Goal: Task Accomplishment & Management: Manage account settings

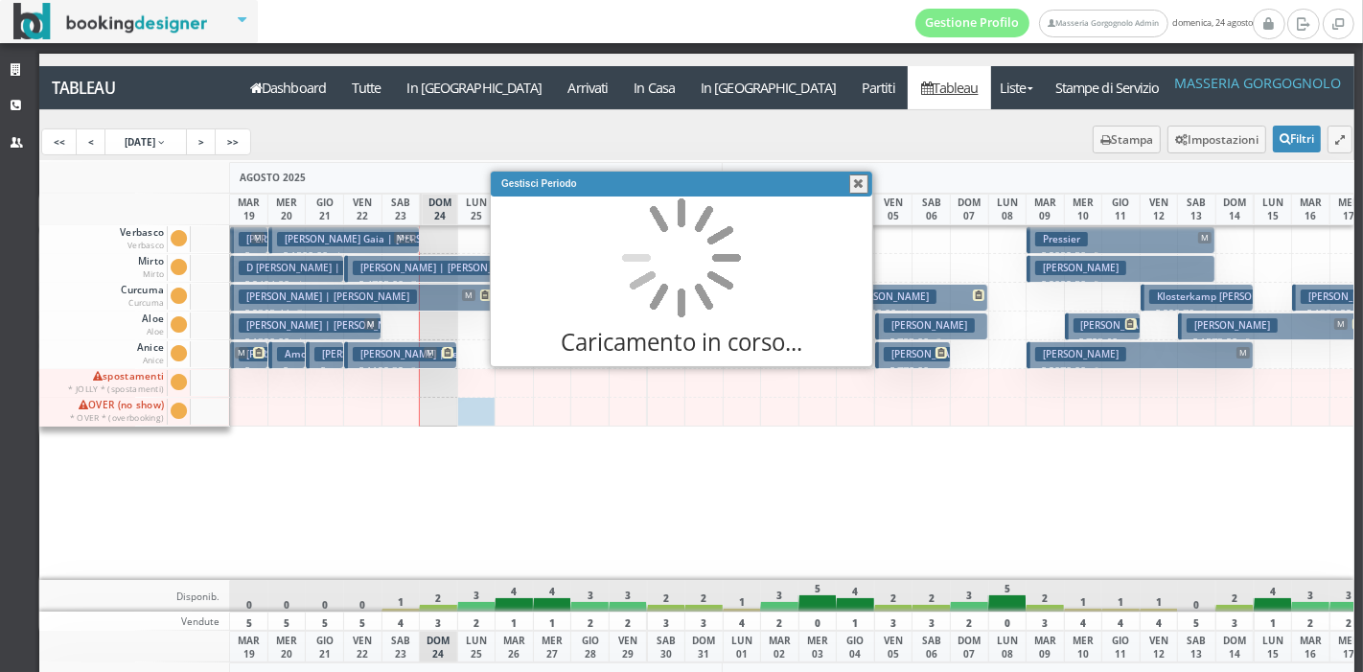
click at [378, 495] on div "[PERSON_NAME] | [PERSON_NAME] M+L+C € 4725.00 7 notti 2 Adulti + 2 Bambini (7, …" at bounding box center [362, 403] width 39 height 356
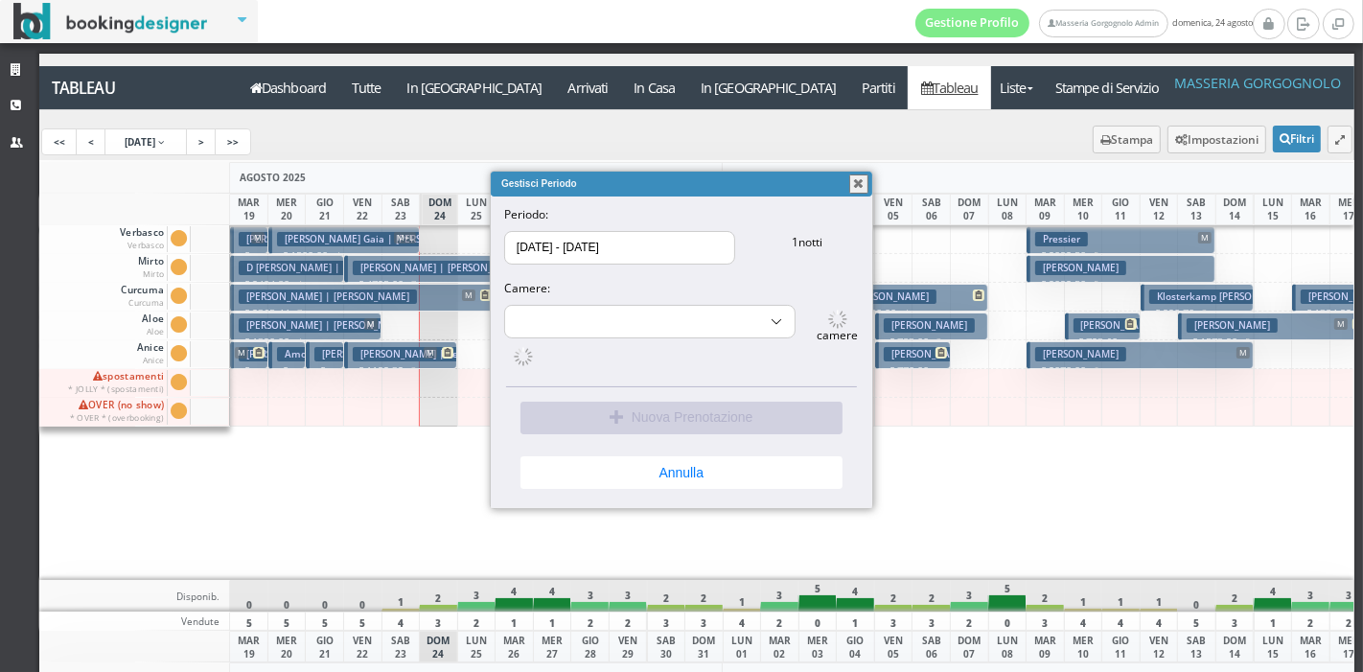
select select "14052"
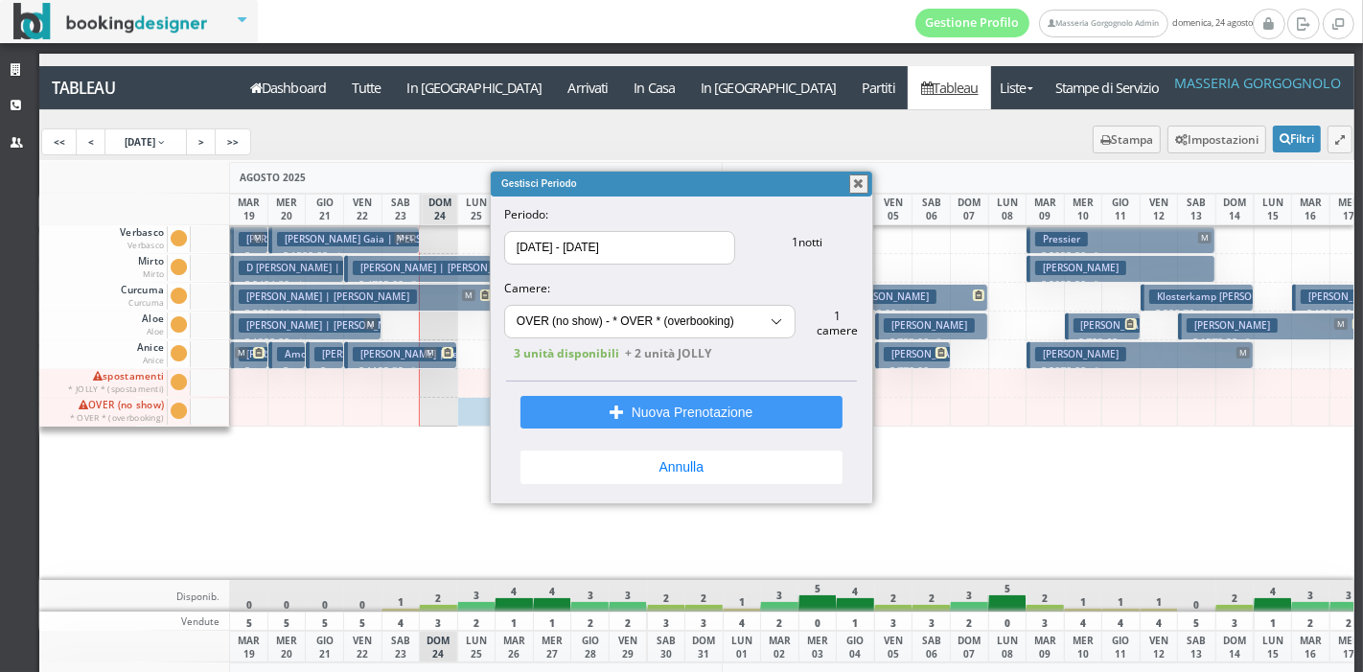
click at [860, 186] on button "button" at bounding box center [858, 183] width 19 height 19
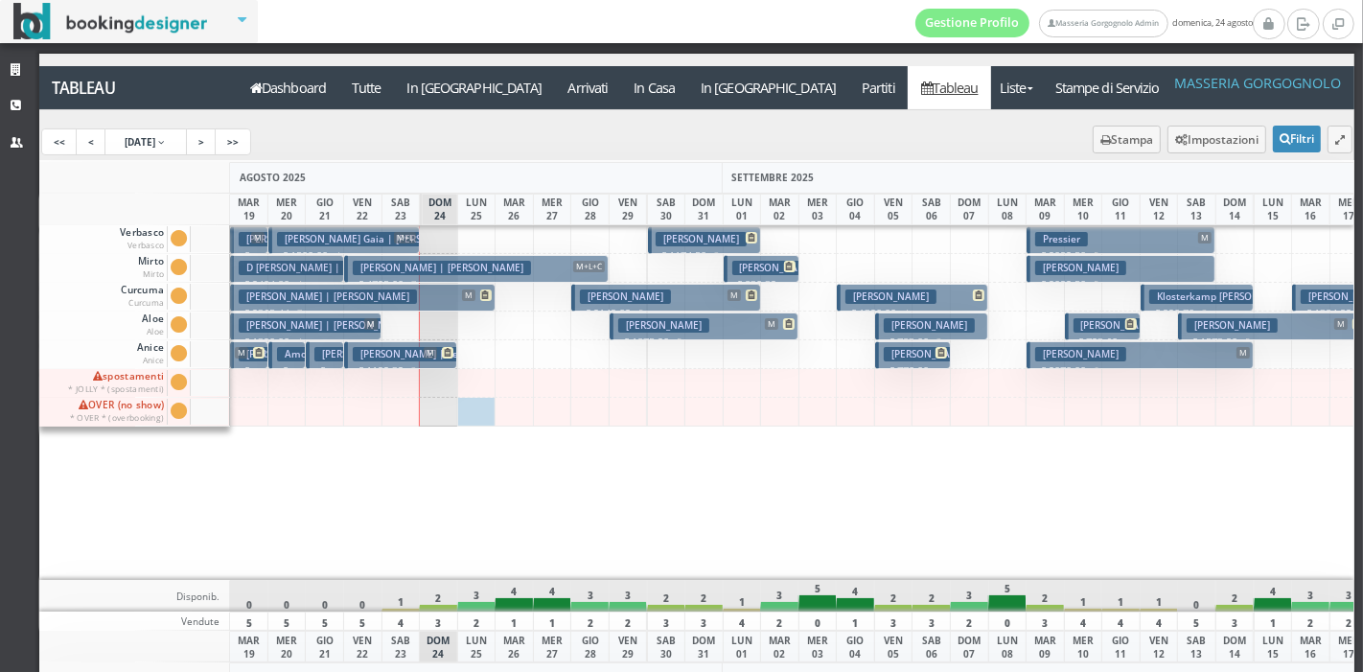
click at [356, 236] on h3 "[PERSON_NAME] Gaia | [PERSON_NAME]" at bounding box center [378, 239] width 202 height 14
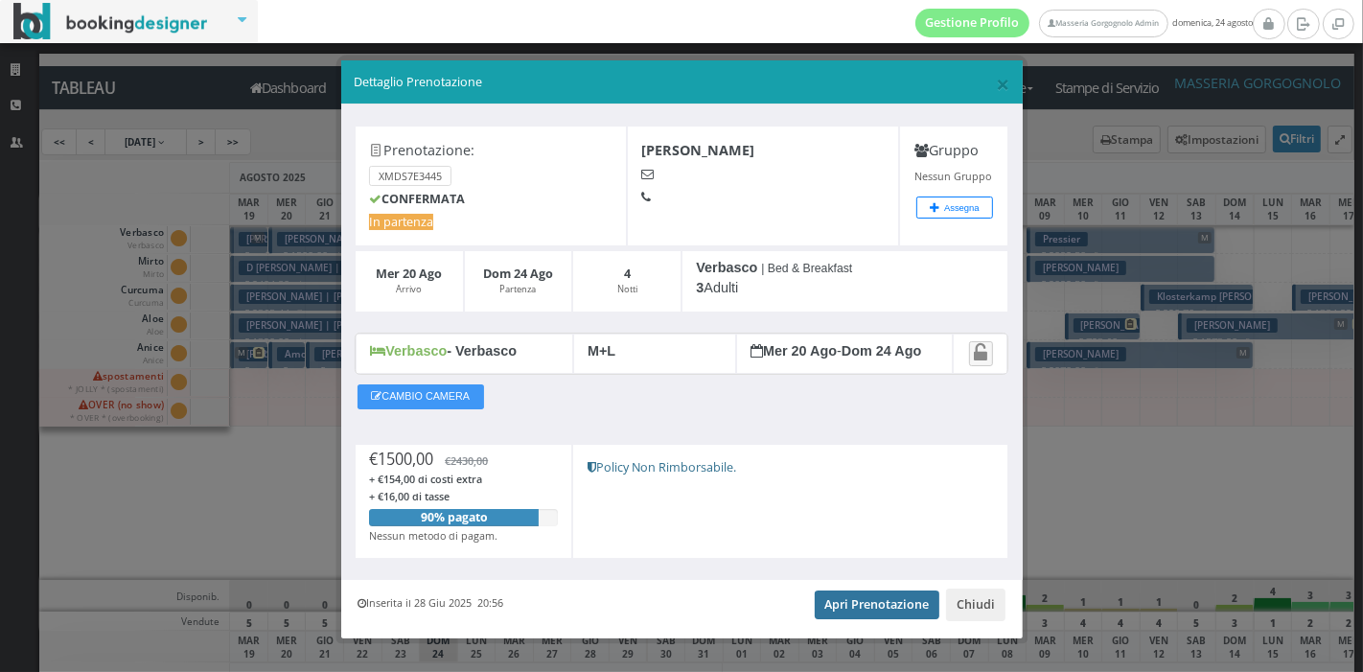
click at [838, 601] on link "Apri Prenotazione" at bounding box center [878, 605] width 126 height 29
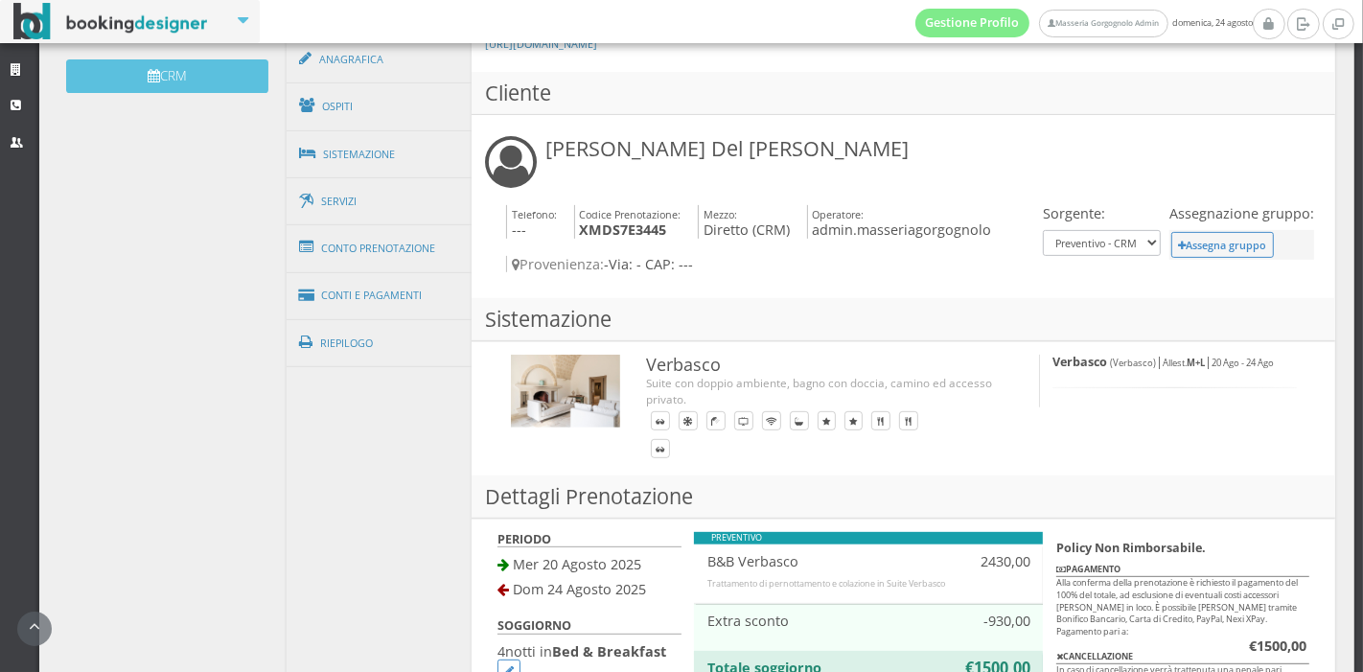
scroll to position [636, 0]
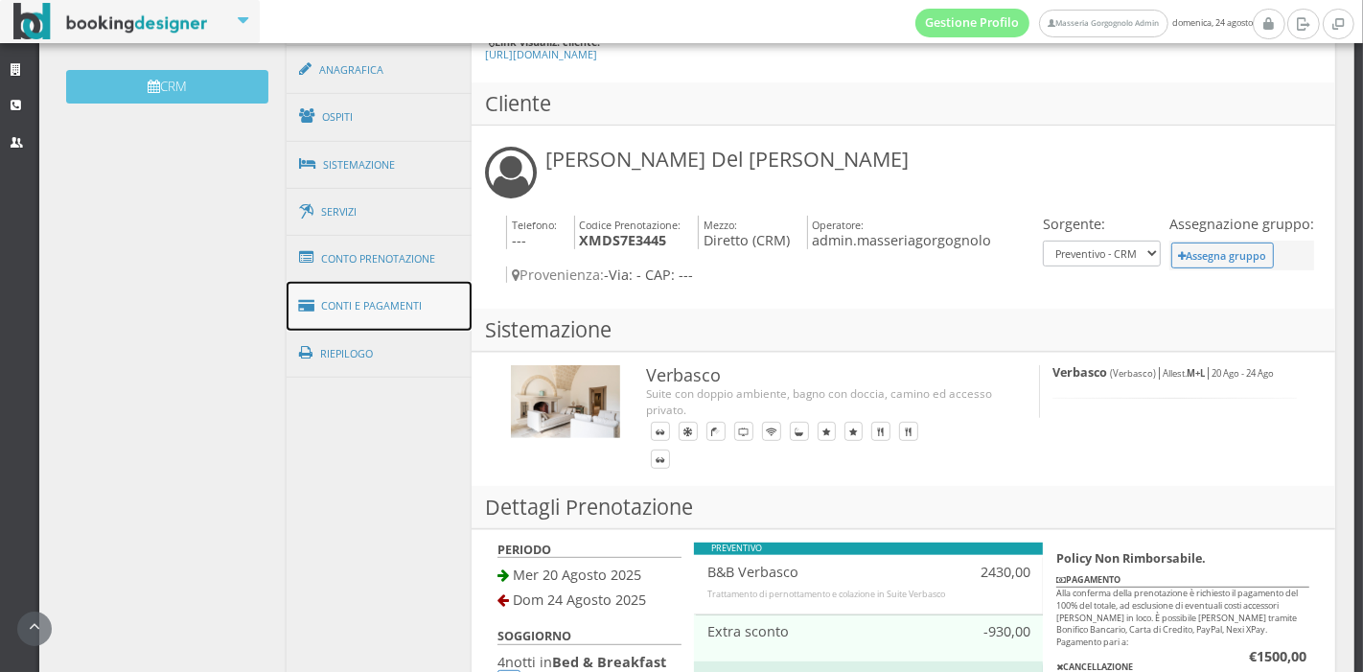
click at [426, 289] on link "Conti e Pagamenti" at bounding box center [380, 306] width 186 height 49
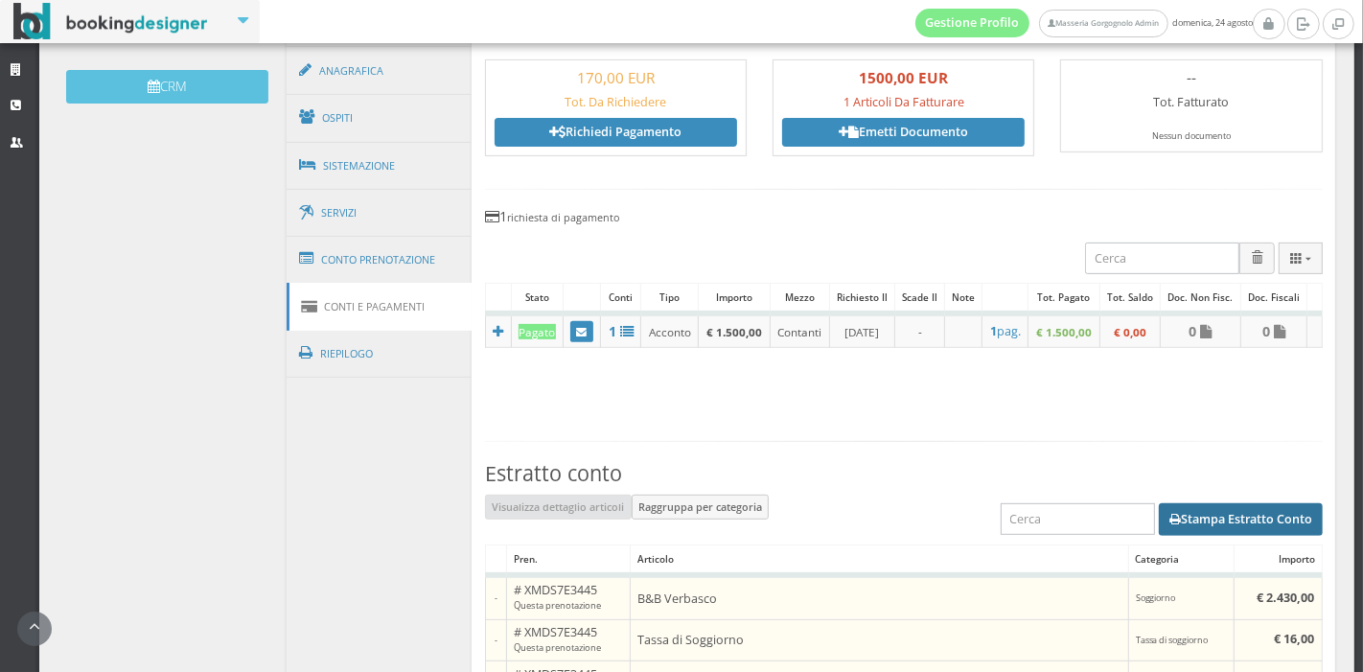
click at [1198, 536] on button "Stampa Estratto Conto" at bounding box center [1241, 519] width 164 height 33
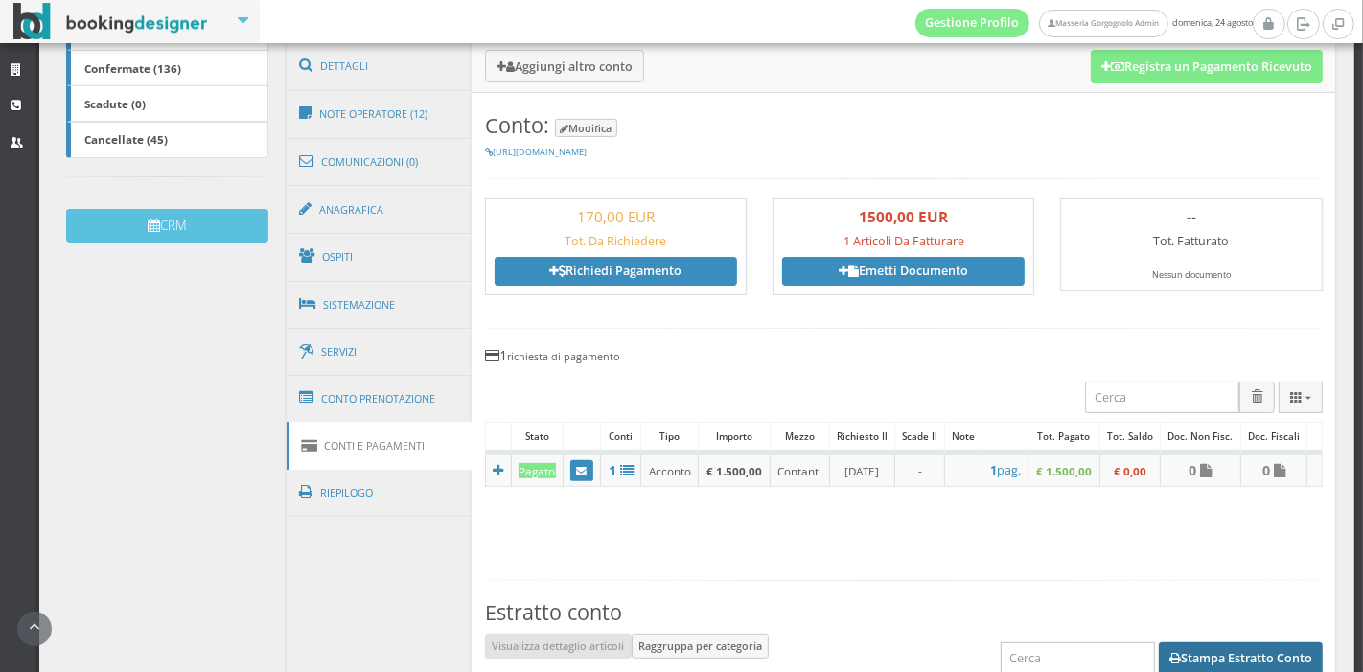
scroll to position [520, 0]
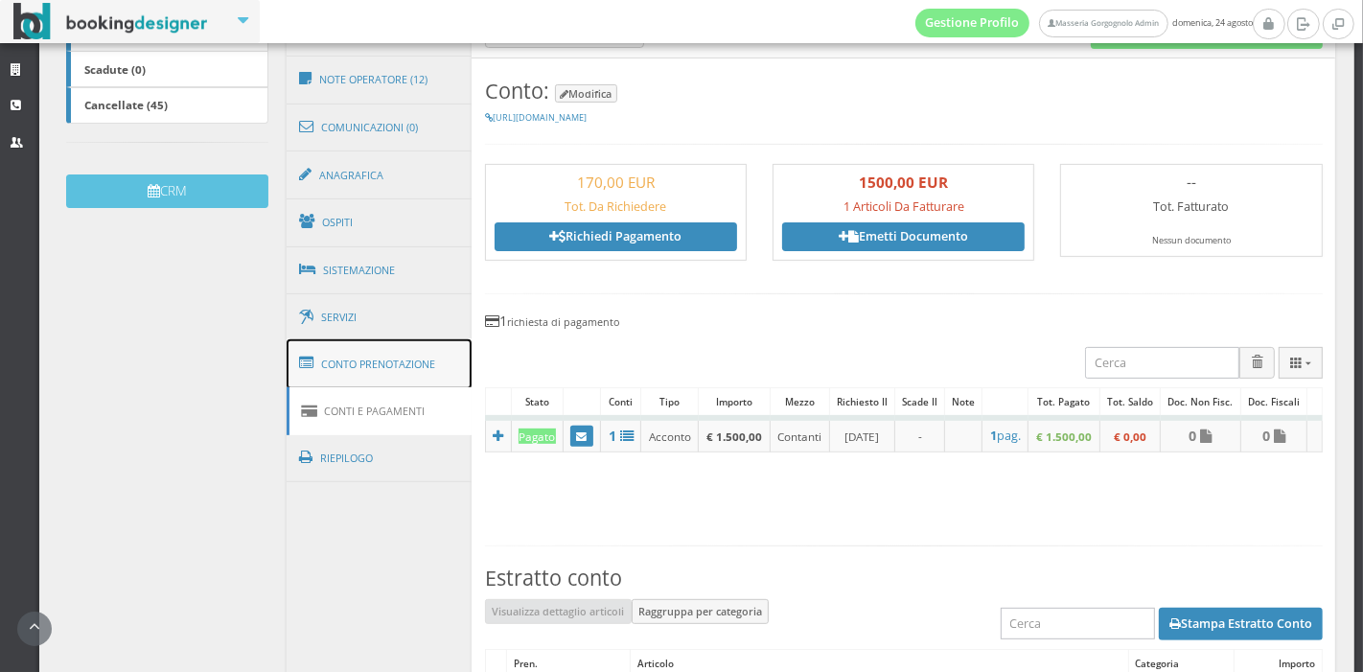
click at [376, 352] on link "Conto Prenotazione" at bounding box center [380, 364] width 186 height 50
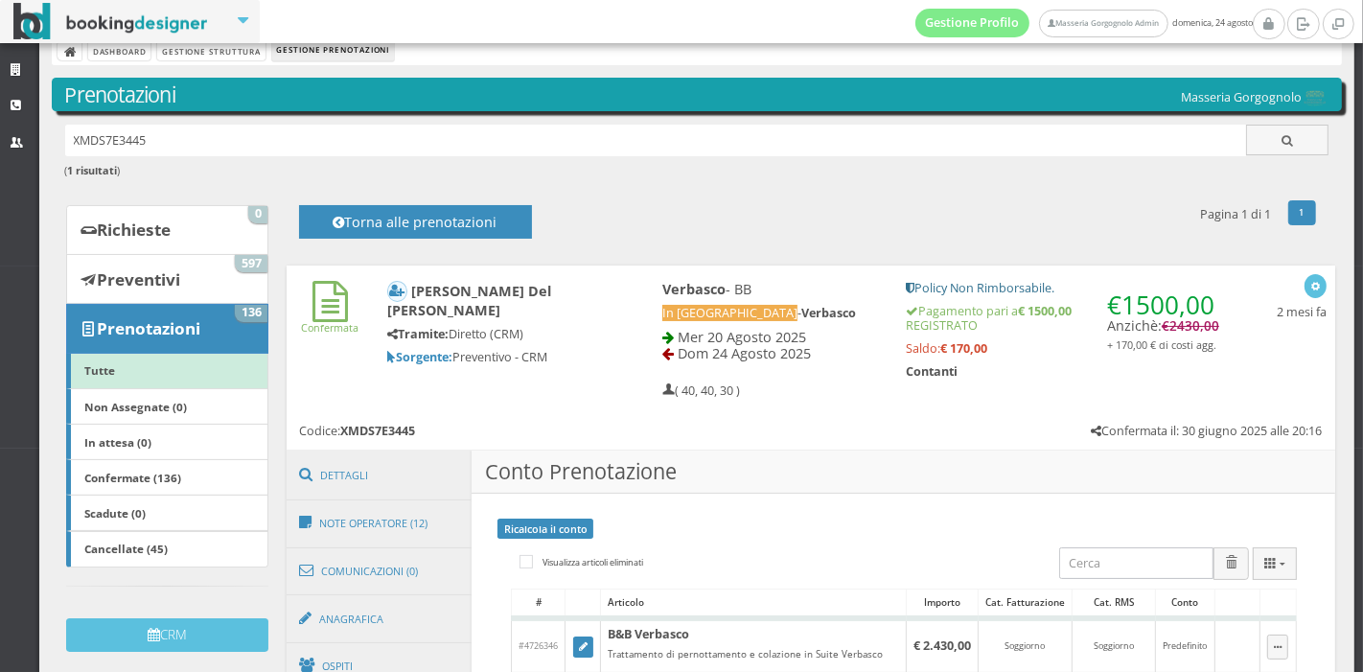
scroll to position [0, 0]
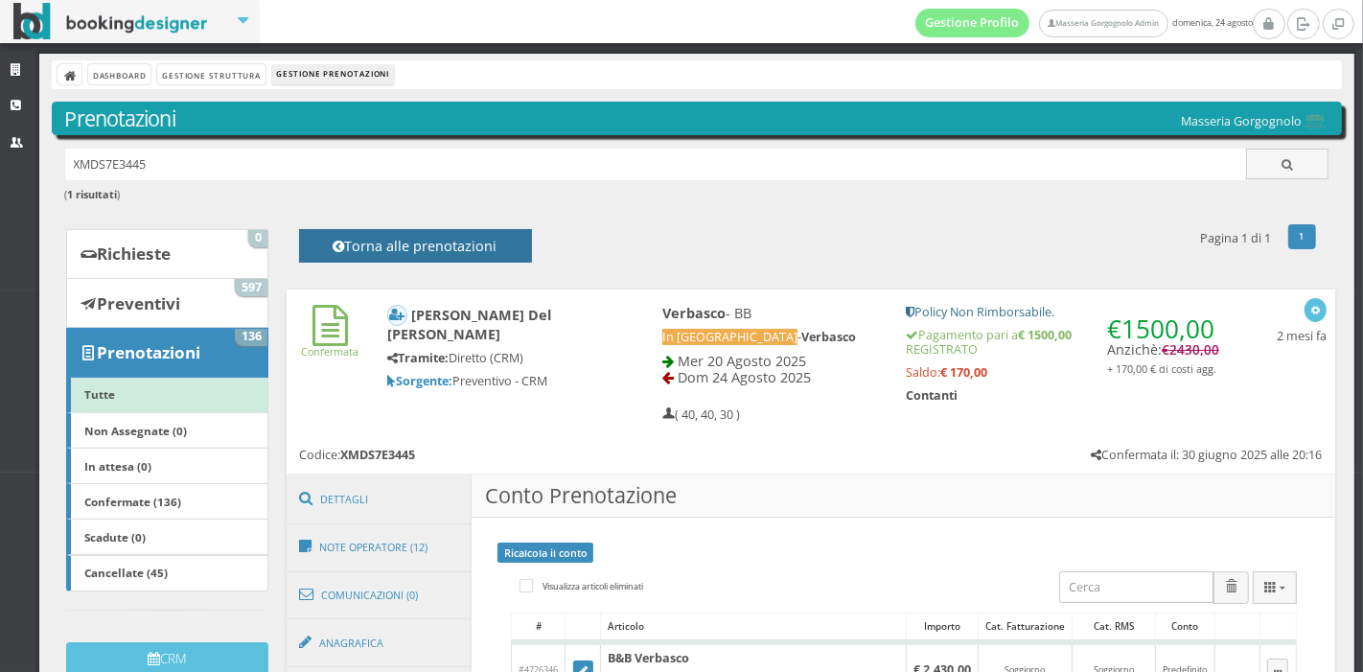
click at [393, 238] on h4 "Torna alle prenotazioni" at bounding box center [415, 253] width 190 height 30
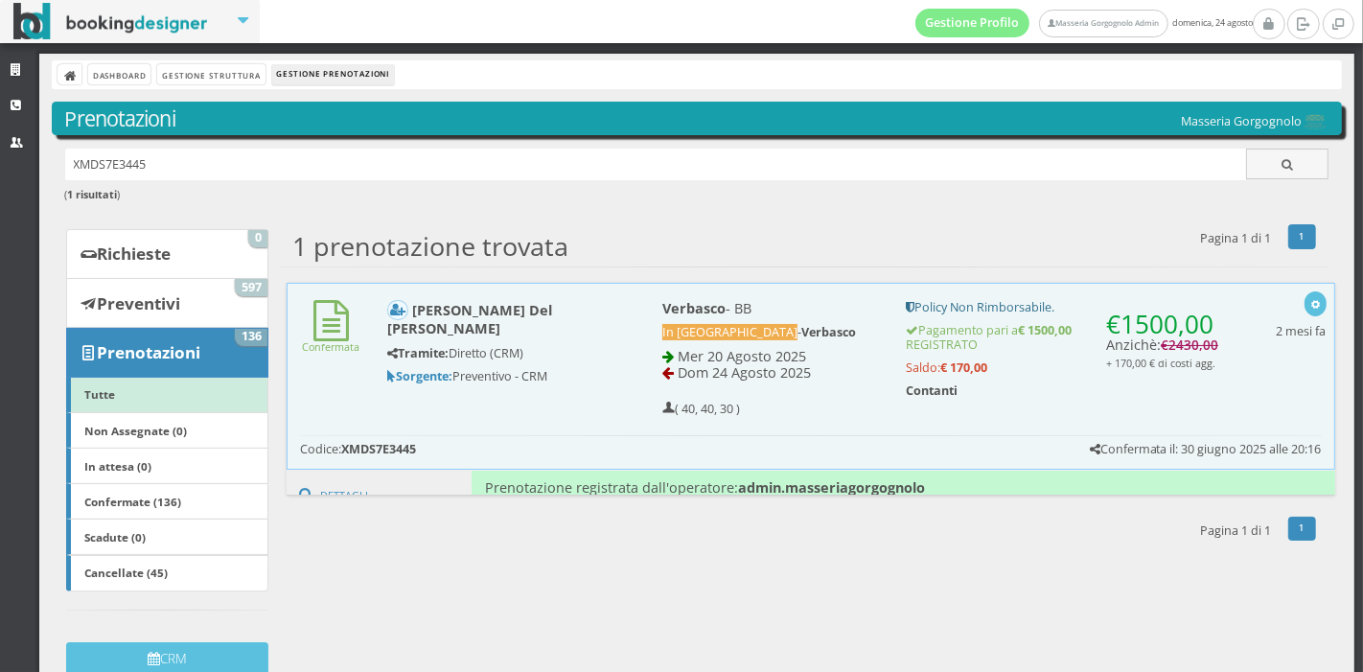
scroll to position [27, 0]
